Goal: Book appointment/travel/reservation

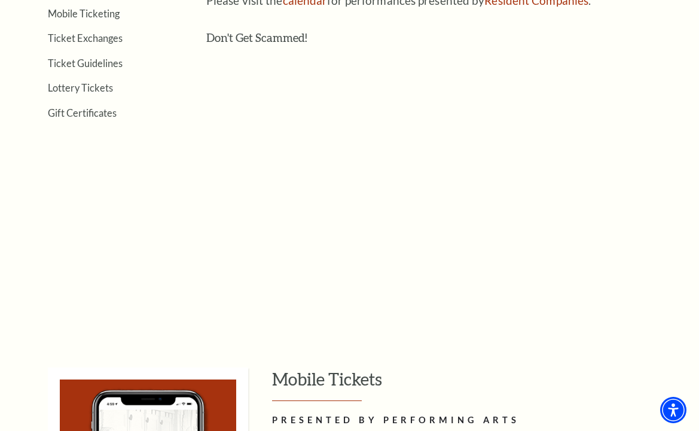
scroll to position [359, 0]
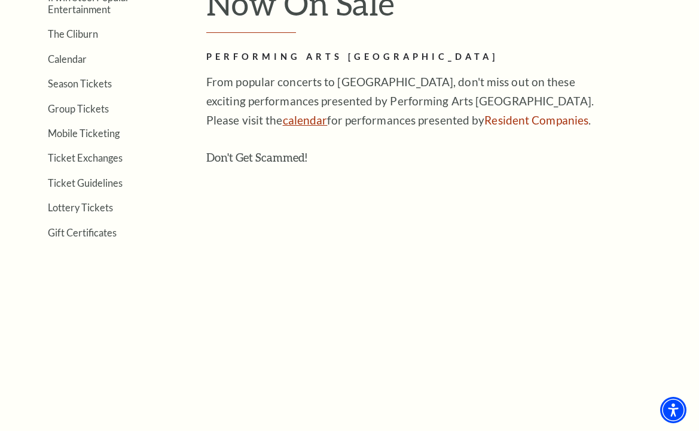
click at [283, 120] on link "calendar" at bounding box center [305, 120] width 45 height 14
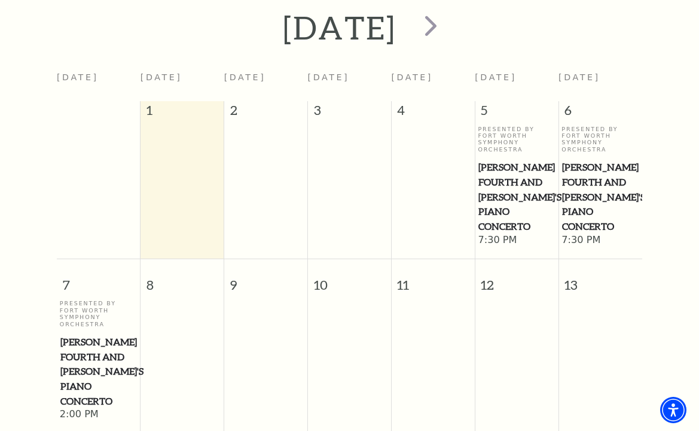
scroll to position [526, 0]
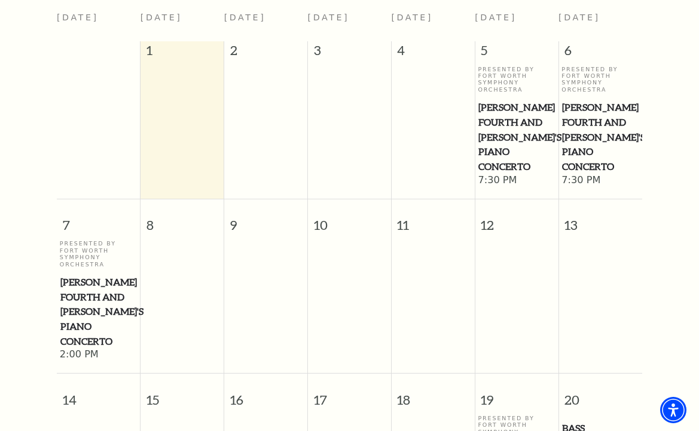
click at [585, 131] on span "[PERSON_NAME] Fourth and [PERSON_NAME]'s Piano Concerto" at bounding box center [600, 137] width 77 height 74
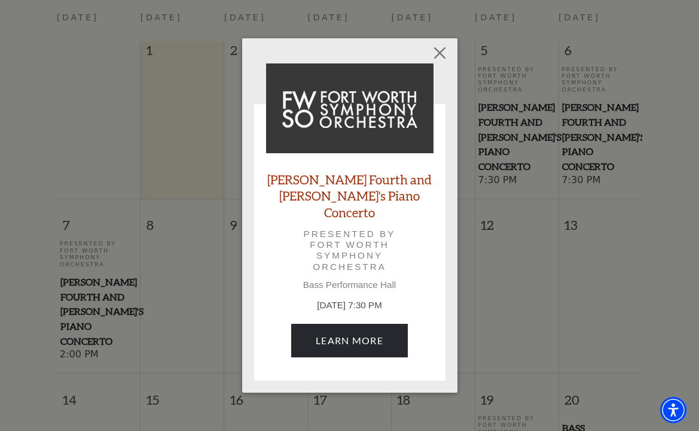
click at [330, 188] on link "[PERSON_NAME] Fourth and [PERSON_NAME]'s Piano Concerto" at bounding box center [350, 195] width 168 height 49
